Goal: Information Seeking & Learning: Learn about a topic

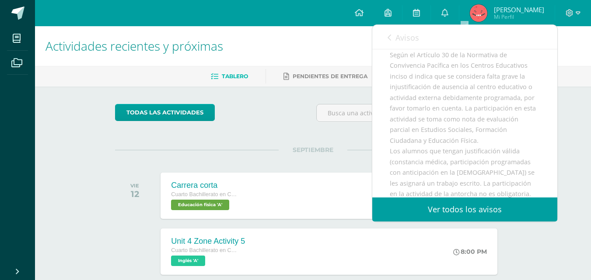
scroll to position [108, 0]
click at [385, 31] on div "Avisos 1926 avisos sin leer Avisos" at bounding box center [464, 37] width 185 height 24
click at [386, 35] on div "Avisos 1926 avisos sin leer Avisos" at bounding box center [464, 37] width 185 height 24
click at [397, 38] on span "Avisos" at bounding box center [407, 37] width 24 height 10
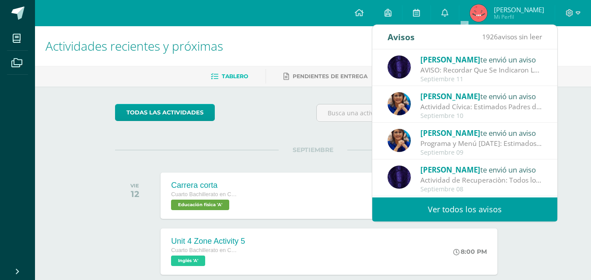
click at [457, 102] on div "Actividad Cívica: Estimados Padres de Familia: Deseamos que la paz y amor de la…" at bounding box center [481, 107] width 122 height 10
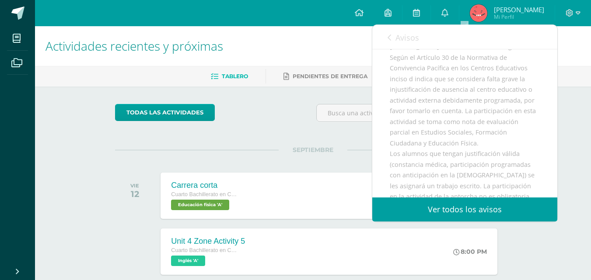
click at [419, 44] on div "Avisos 1926 avisos sin leer Avisos" at bounding box center [464, 37] width 185 height 24
click at [417, 43] on link "Avisos" at bounding box center [402, 37] width 31 height 25
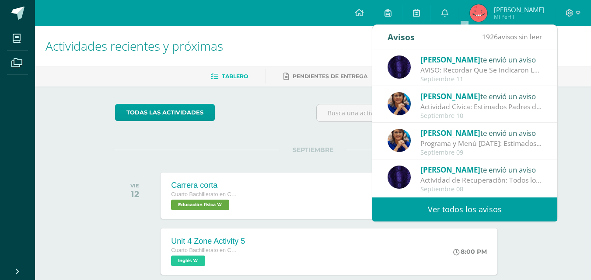
click at [442, 133] on span "[PERSON_NAME]" at bounding box center [450, 133] width 60 height 10
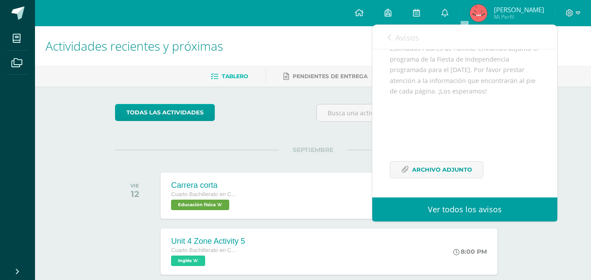
click at [394, 43] on link "Avisos" at bounding box center [402, 37] width 31 height 25
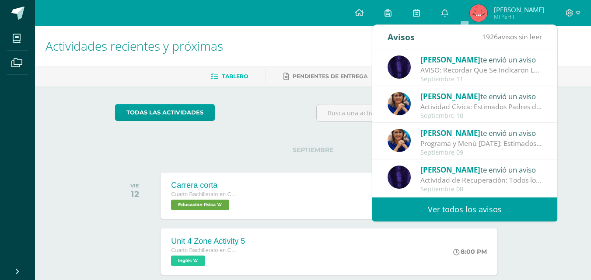
click at [448, 113] on div "Septiembre 10" at bounding box center [481, 115] width 122 height 7
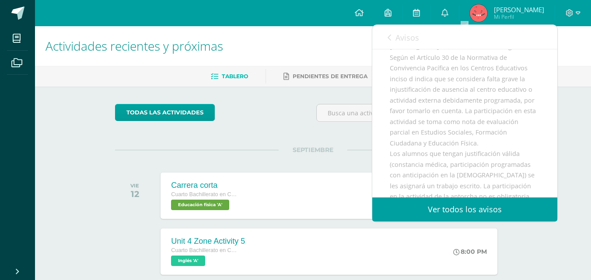
click at [394, 38] on link "Avisos" at bounding box center [402, 37] width 31 height 25
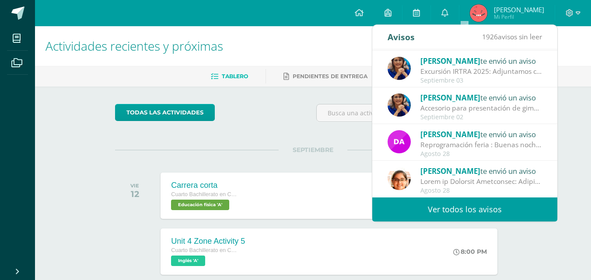
click at [441, 97] on span "[PERSON_NAME]" at bounding box center [450, 98] width 60 height 10
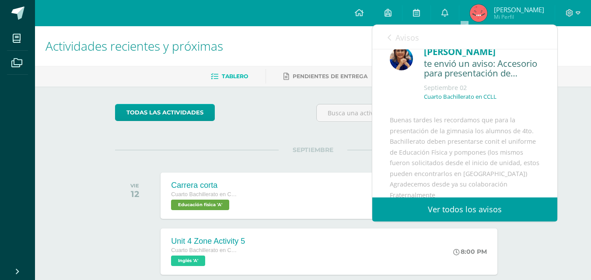
scroll to position [1, 0]
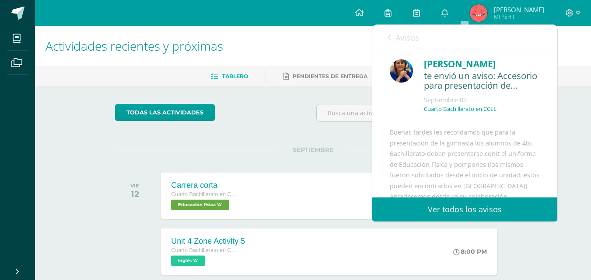
click at [408, 41] on span "Avisos" at bounding box center [407, 37] width 24 height 10
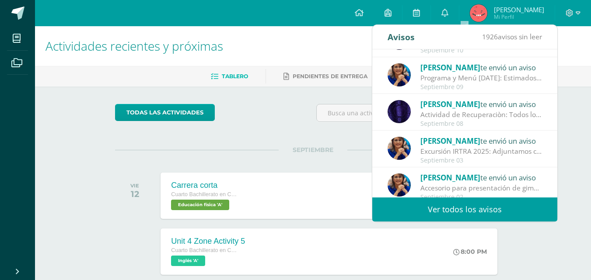
scroll to position [58, 0]
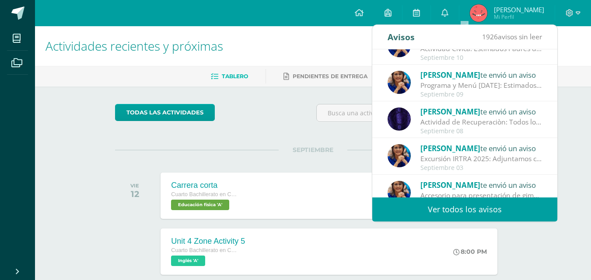
click at [489, 88] on div "Programa y Menú [DATE]: Estimados Padres de Familia: enviamos adjunto el progra…" at bounding box center [481, 85] width 122 height 10
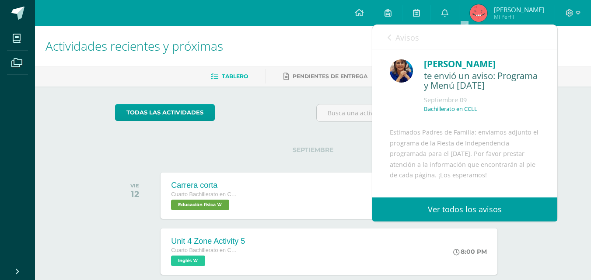
scroll to position [117, 0]
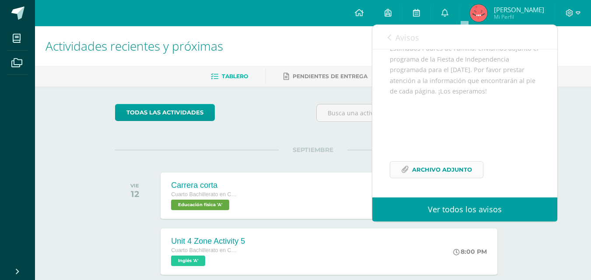
click at [444, 170] on span "Archivo Adjunto" at bounding box center [442, 170] width 60 height 16
